Goal: Transaction & Acquisition: Purchase product/service

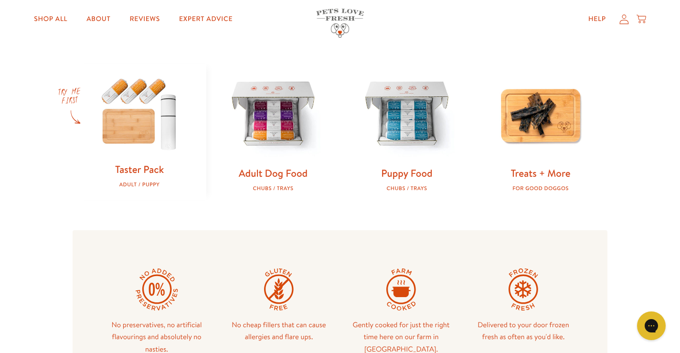
scroll to position [286, 0]
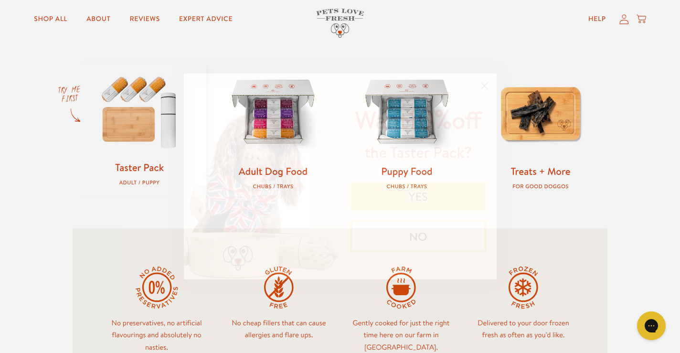
click at [419, 236] on button "NO" at bounding box center [418, 236] width 137 height 32
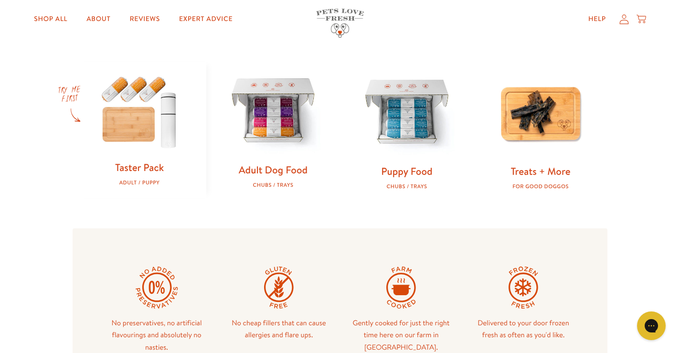
click at [268, 113] on img at bounding box center [273, 111] width 103 height 103
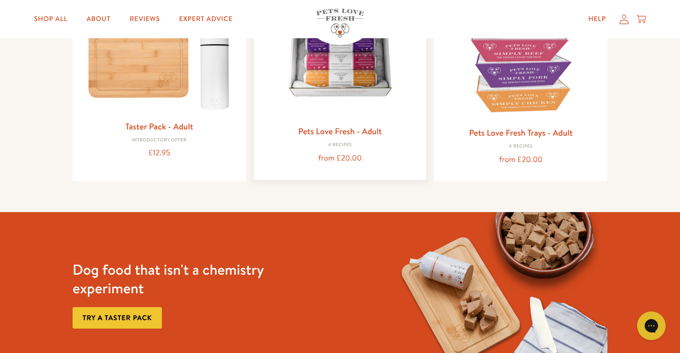
scroll to position [122, 0]
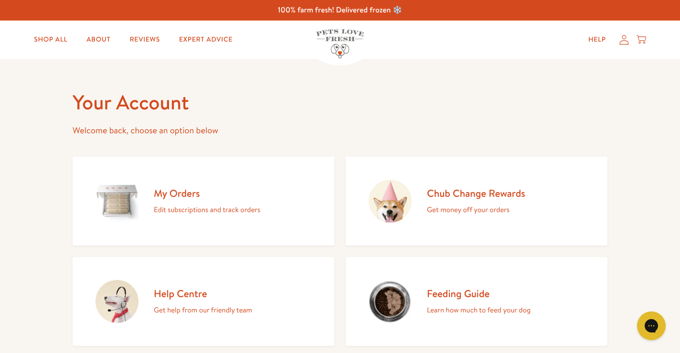
click at [482, 192] on h2 "Chub Change Rewards" at bounding box center [476, 193] width 98 height 13
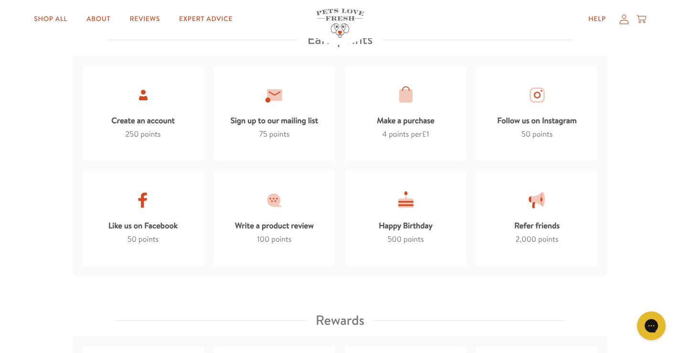
scroll to position [570, 0]
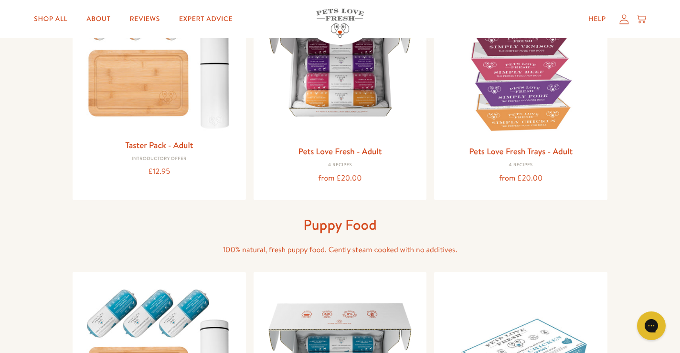
scroll to position [172, 0]
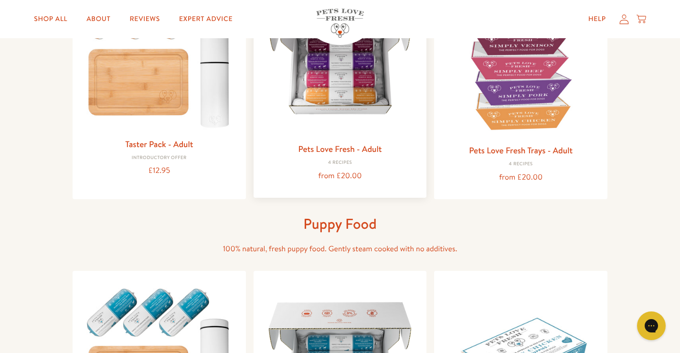
click at [340, 88] on img at bounding box center [340, 59] width 158 height 158
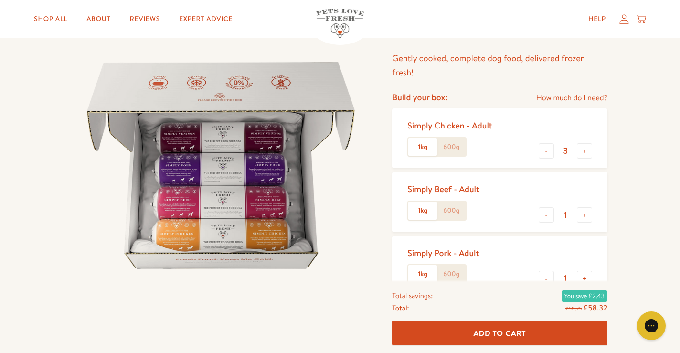
scroll to position [149, 0]
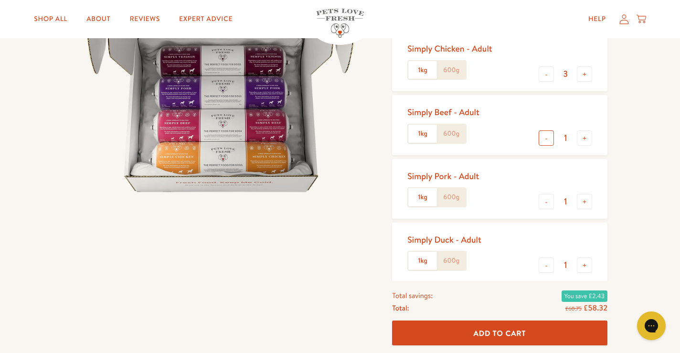
click at [547, 140] on button "-" at bounding box center [546, 137] width 15 height 15
type input "0"
click at [548, 204] on button "-" at bounding box center [546, 201] width 15 height 15
type input "0"
click at [508, 330] on span "Add To Cart" at bounding box center [500, 333] width 53 height 10
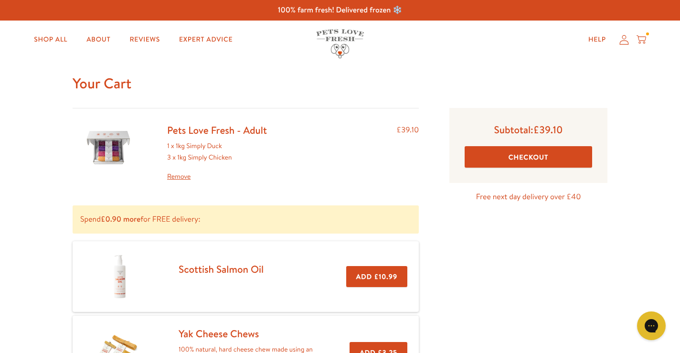
click at [526, 154] on button "Checkout" at bounding box center [529, 156] width 128 height 21
